Goal: Task Accomplishment & Management: Complete application form

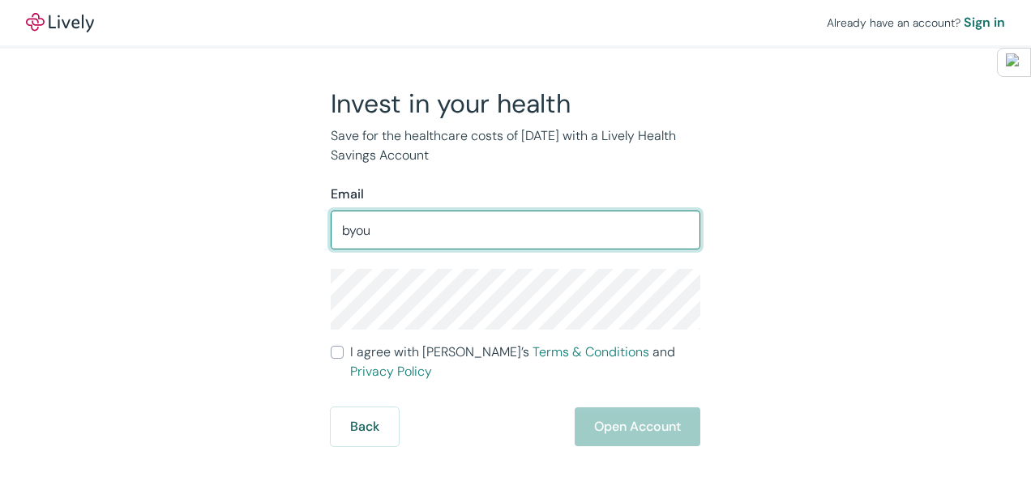
type input "[EMAIL_ADDRESS][DOMAIN_NAME]"
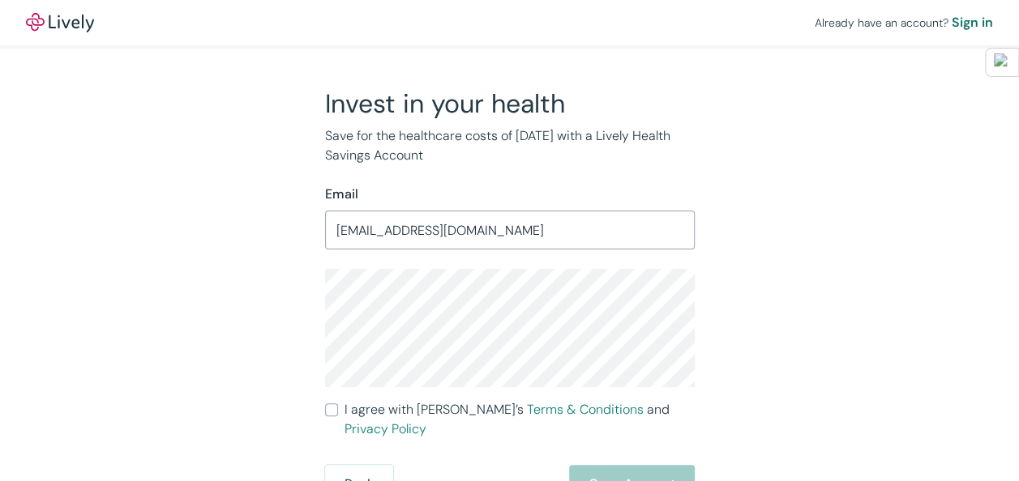
click at [182, 277] on div "Invest in your health Save for the healthcare costs of [DATE] with a Lively Hea…" at bounding box center [500, 296] width 778 height 417
click at [330, 410] on input "I agree with Lively’s Terms & Conditions and Privacy Policy" at bounding box center [331, 410] width 13 height 13
checkbox input "true"
click at [623, 465] on button "Open Account" at bounding box center [632, 484] width 126 height 39
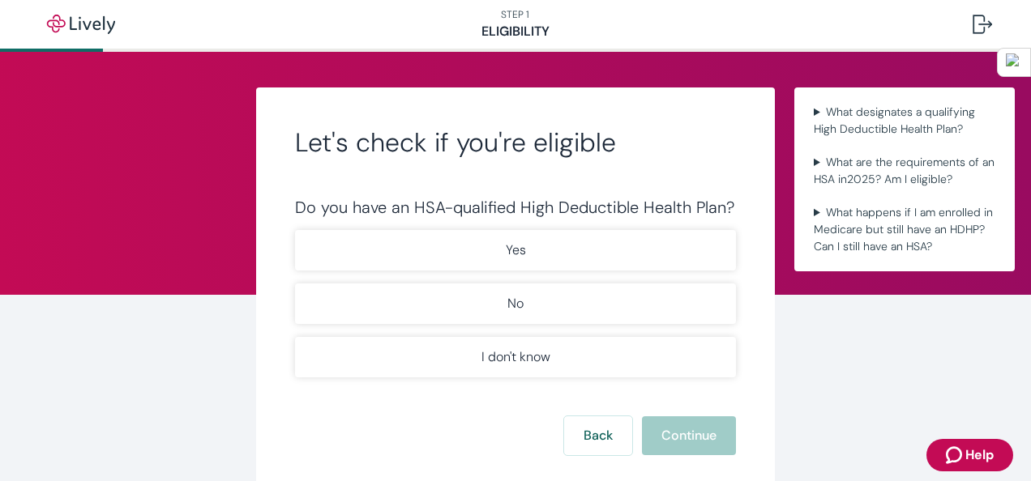
click at [559, 31] on nav "STEP 1 Eligibility" at bounding box center [515, 24] width 1031 height 49
click at [592, 436] on button "Back" at bounding box center [598, 436] width 68 height 39
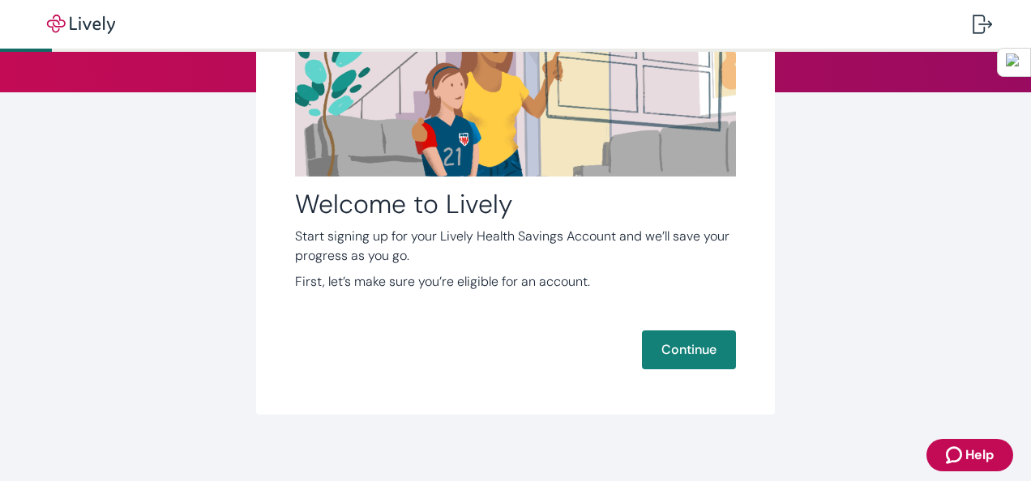
scroll to position [214, 0]
